Goal: Book appointment/travel/reservation

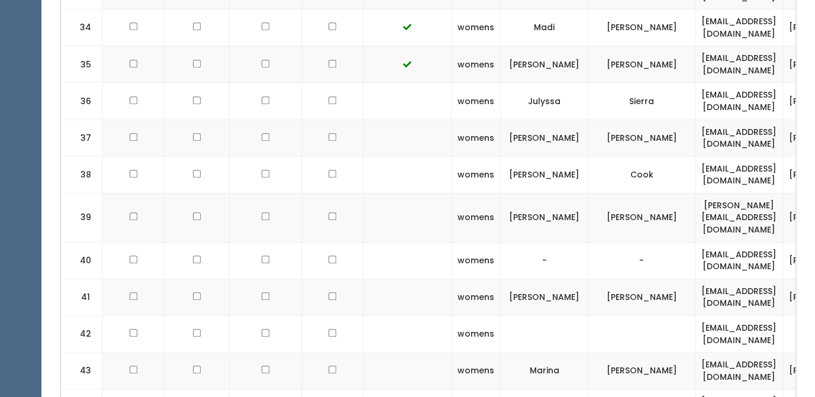
scroll to position [0, 221]
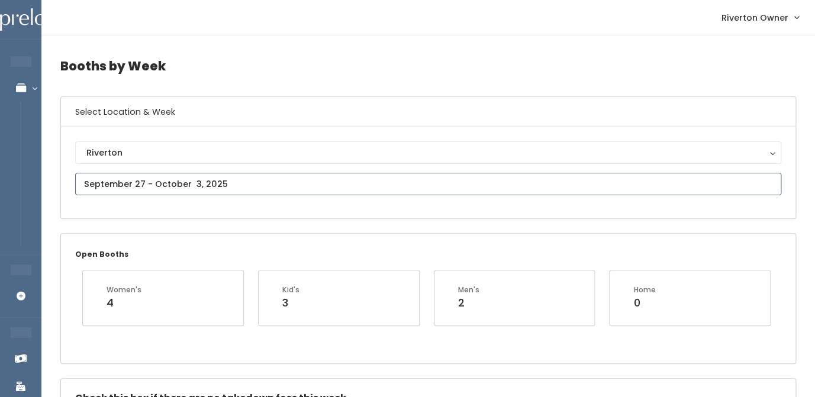
click at [188, 185] on input "text" at bounding box center [428, 184] width 706 height 22
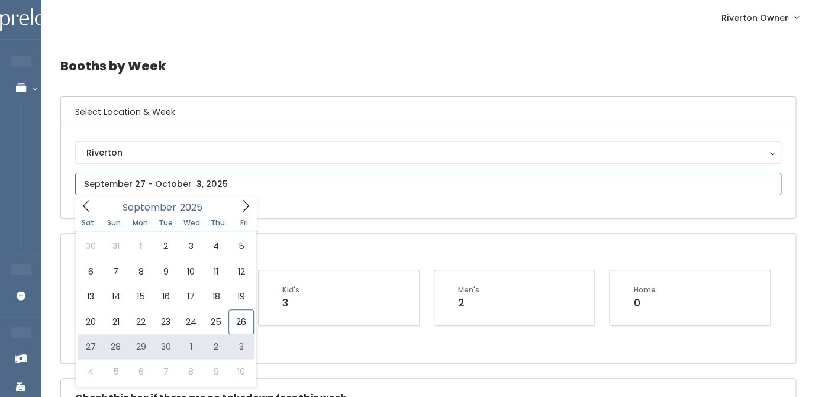
type input "September 27 to October 3"
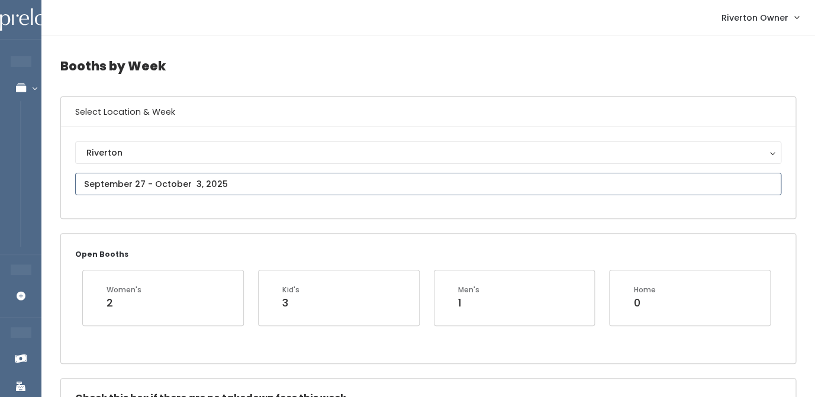
click at [213, 184] on input "text" at bounding box center [428, 184] width 706 height 22
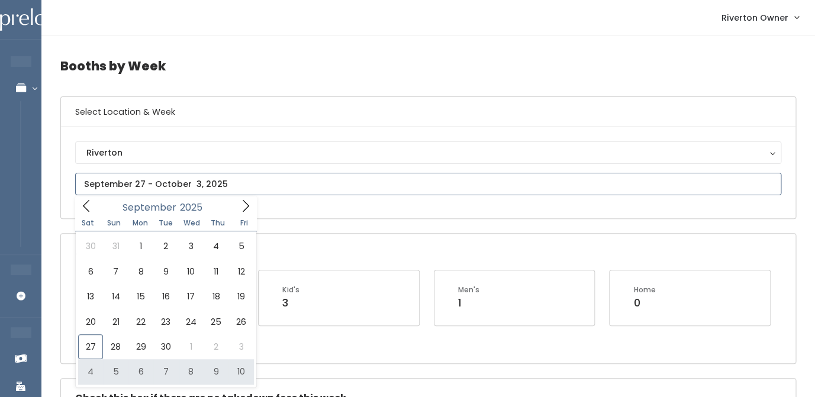
type input "[DATE] to [DATE]"
